Goal: Information Seeking & Learning: Learn about a topic

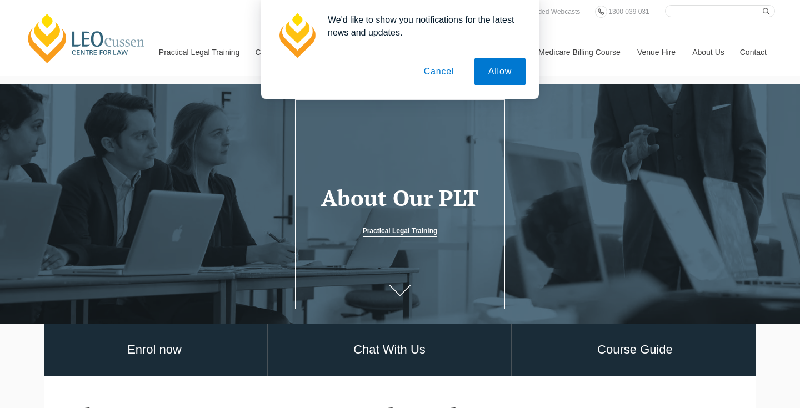
click at [442, 69] on button "Cancel" at bounding box center [439, 72] width 58 height 28
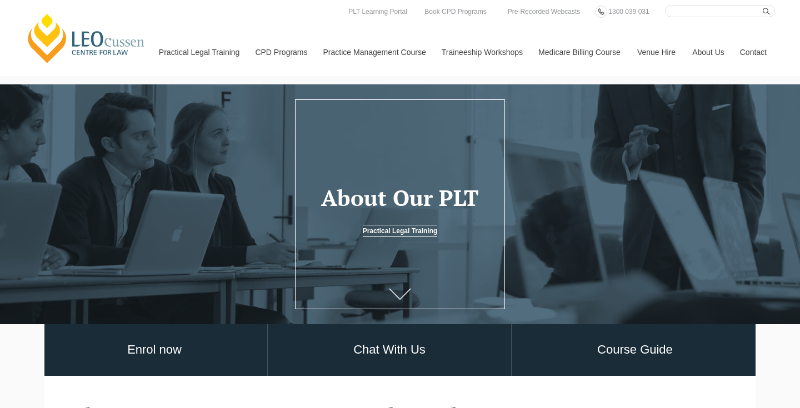
click at [397, 294] on icon at bounding box center [400, 293] width 22 height 11
click at [405, 291] on icon at bounding box center [400, 293] width 22 height 11
click at [415, 231] on link "Practical Legal Training" at bounding box center [400, 231] width 75 height 12
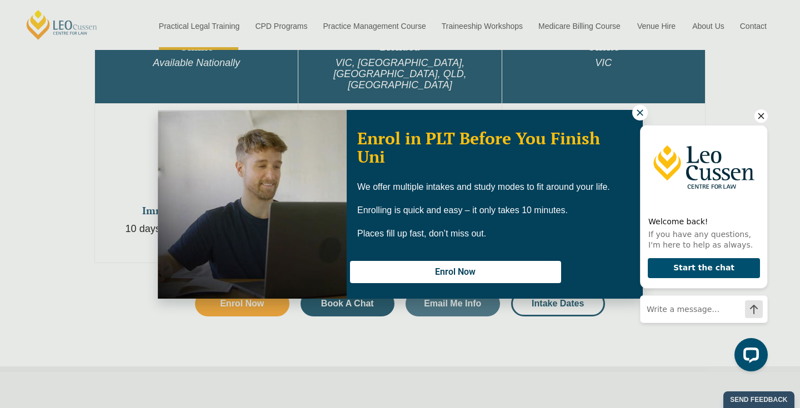
click at [641, 112] on div "Welcome back! If you have any questions, I'm here to help as always. Start the …" at bounding box center [704, 221] width 128 height 225
click at [764, 117] on icon "Hide greeting" at bounding box center [761, 115] width 13 height 13
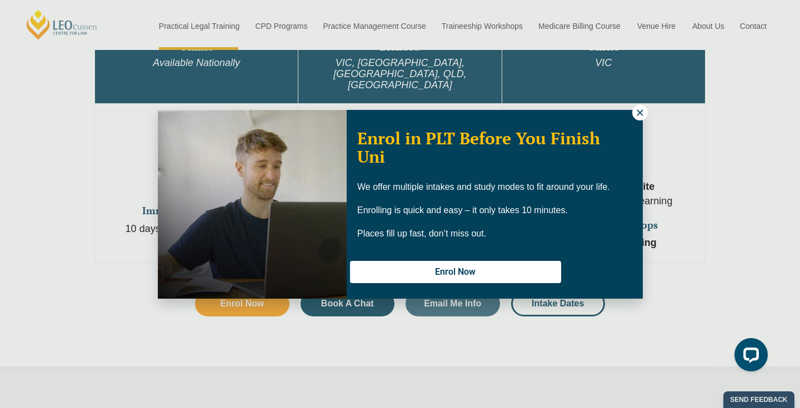
click at [640, 115] on icon at bounding box center [640, 113] width 10 height 10
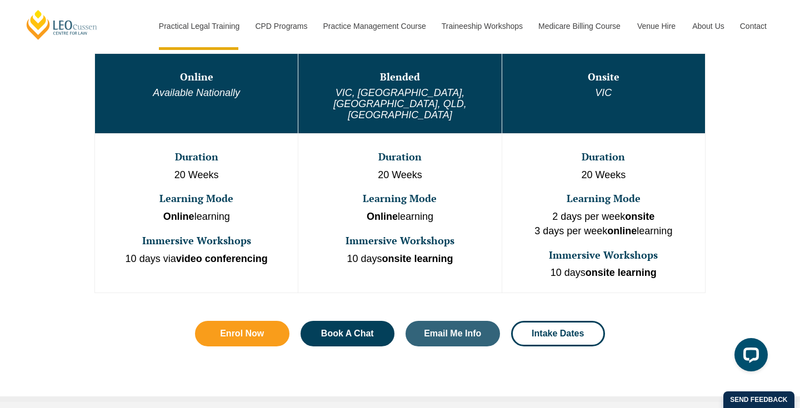
scroll to position [642, 0]
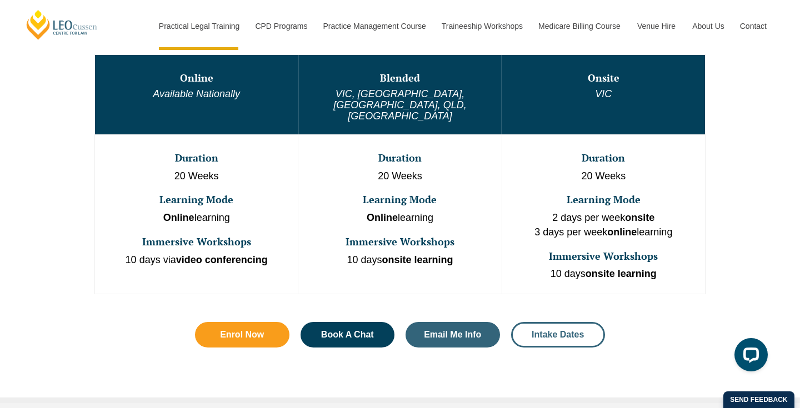
click at [545, 331] on span "Intake Dates" at bounding box center [558, 335] width 52 height 9
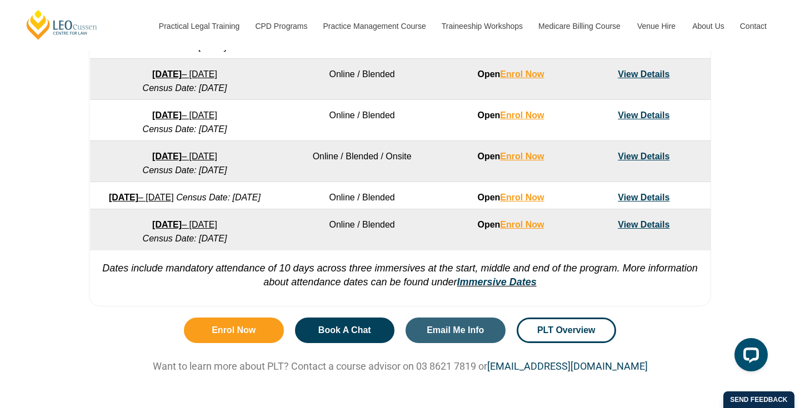
scroll to position [813, 0]
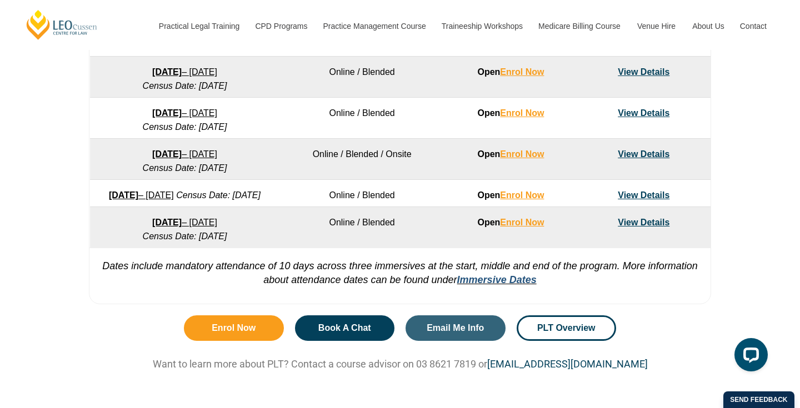
click at [510, 286] on link "Immersive Dates" at bounding box center [496, 280] width 79 height 11
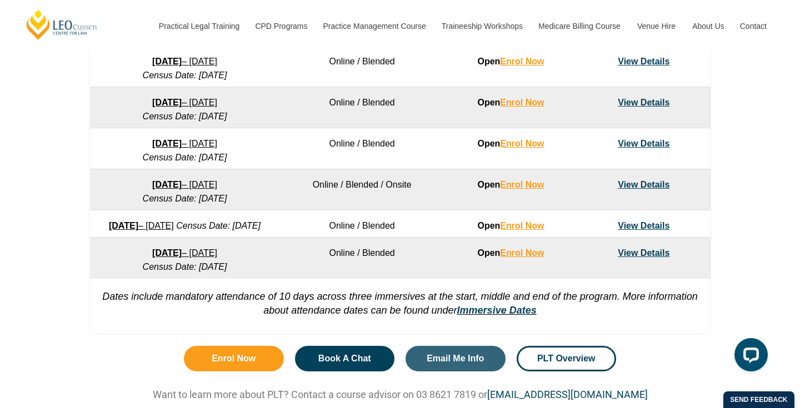
scroll to position [785, 0]
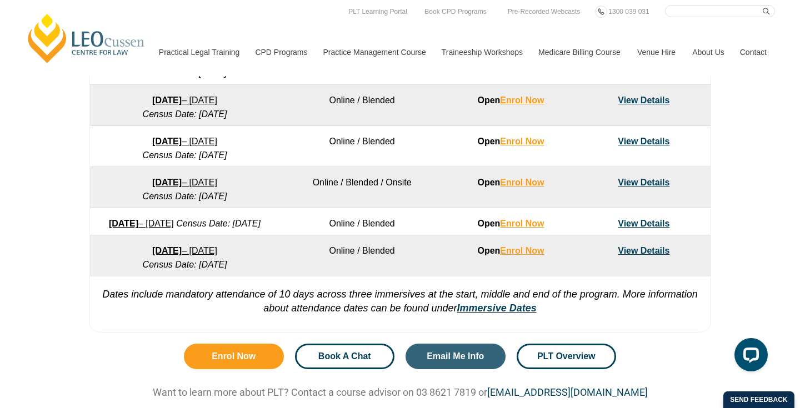
click at [350, 361] on span "Book A Chat" at bounding box center [344, 356] width 53 height 9
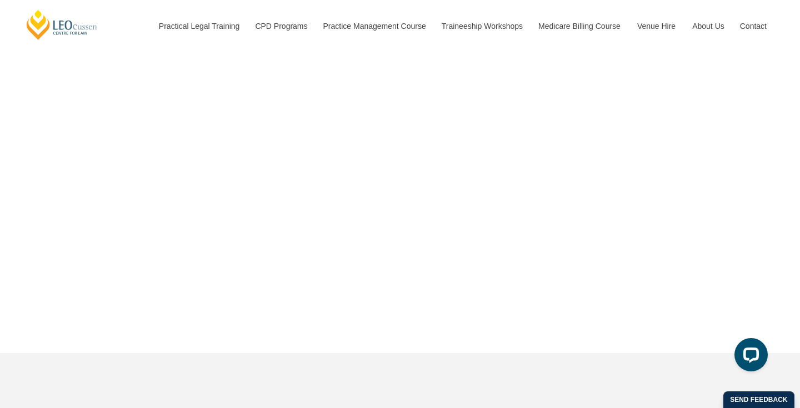
scroll to position [3925, 0]
